Goal: Navigation & Orientation: Find specific page/section

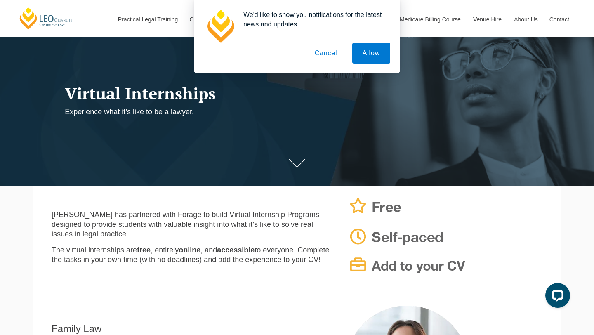
click at [326, 54] on button "Cancel" at bounding box center [326, 53] width 43 height 21
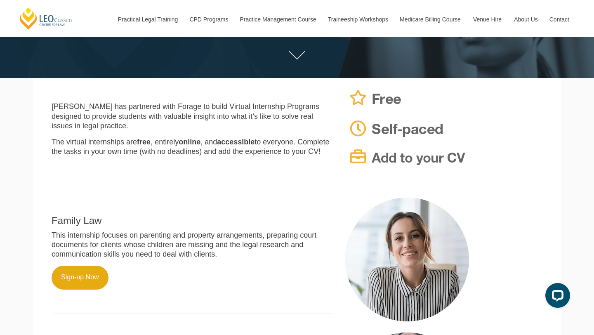
scroll to position [66, 0]
